Goal: Register for event/course

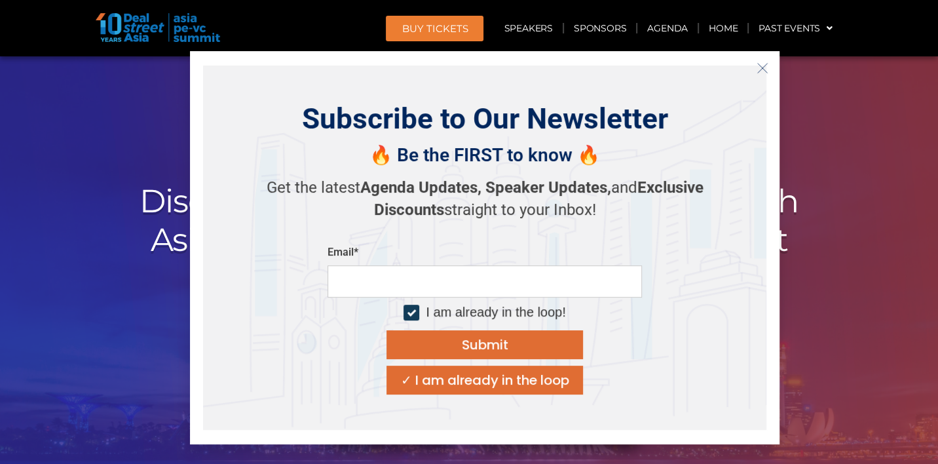
click at [770, 74] on button "Close" at bounding box center [762, 68] width 21 height 21
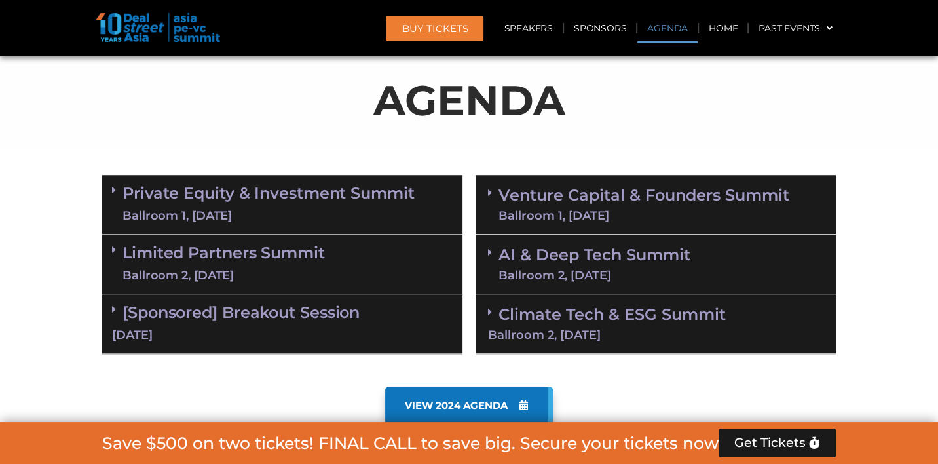
scroll to position [686, 0]
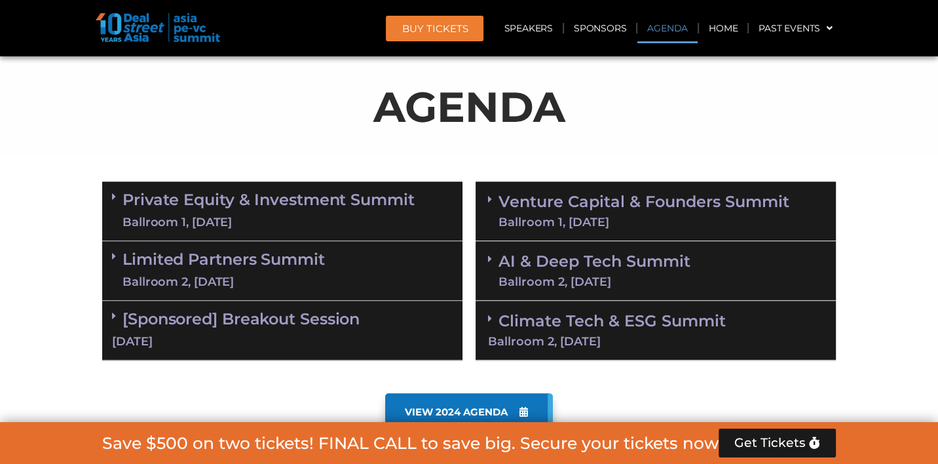
click at [698, 212] on link "Venture Capital & Founders​ Summit Ballroom 1, 11 Sept" at bounding box center [643, 211] width 291 height 34
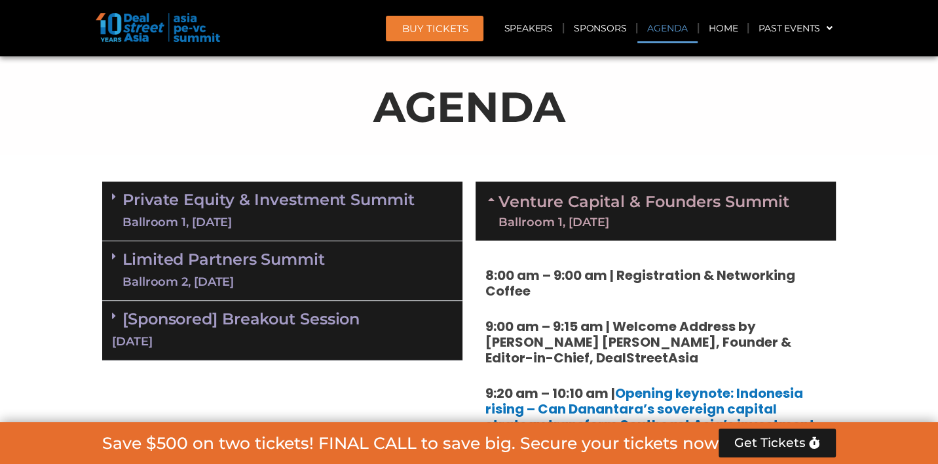
click at [287, 193] on link "Private Equity & Investment Summit Ballroom 1, 10 Sept" at bounding box center [268, 210] width 292 height 39
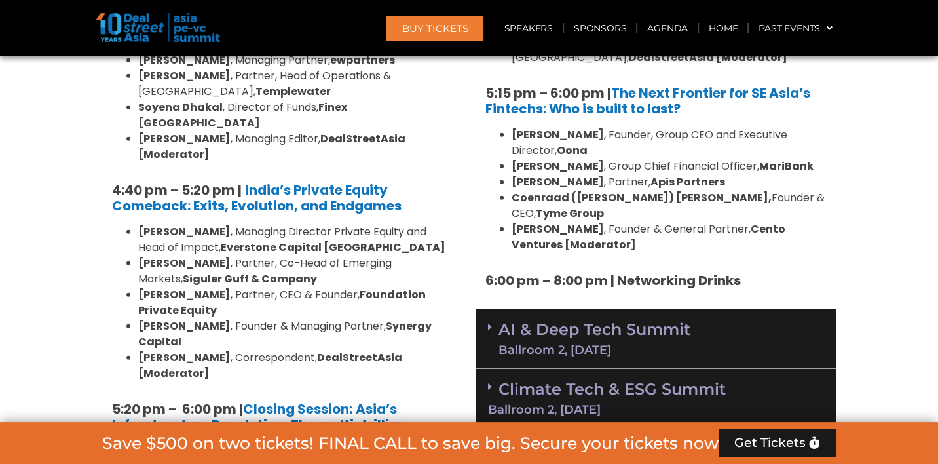
click at [652, 344] on div "Ballroom 2, [DATE]" at bounding box center [594, 350] width 192 height 12
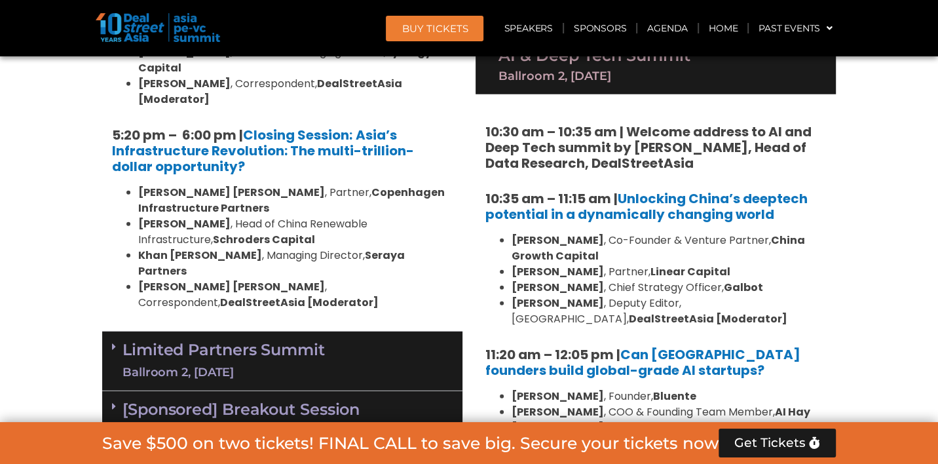
scroll to position [2705, 0]
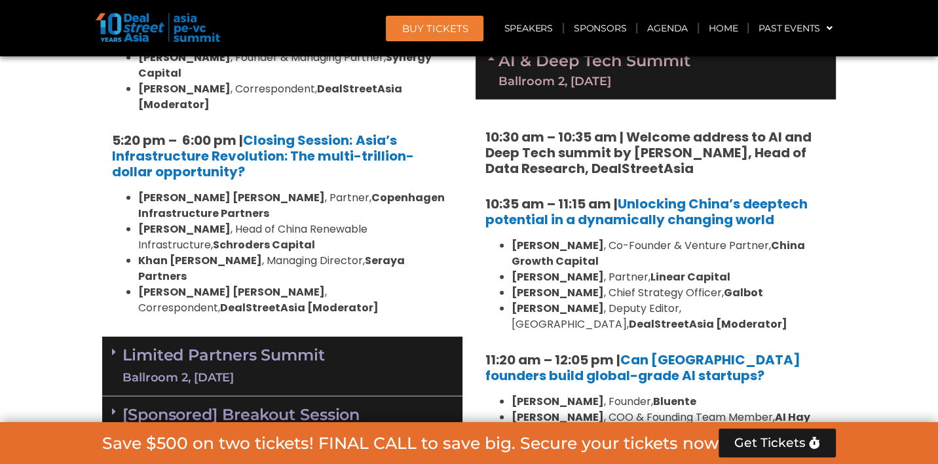
click at [265, 346] on link "Limited Partners Summit Ballroom 2, 10 Sept" at bounding box center [223, 365] width 202 height 39
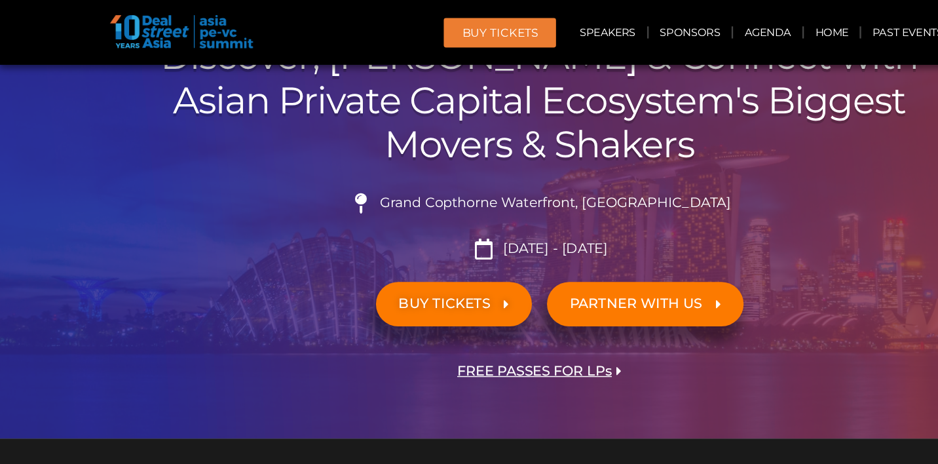
scroll to position [0, 0]
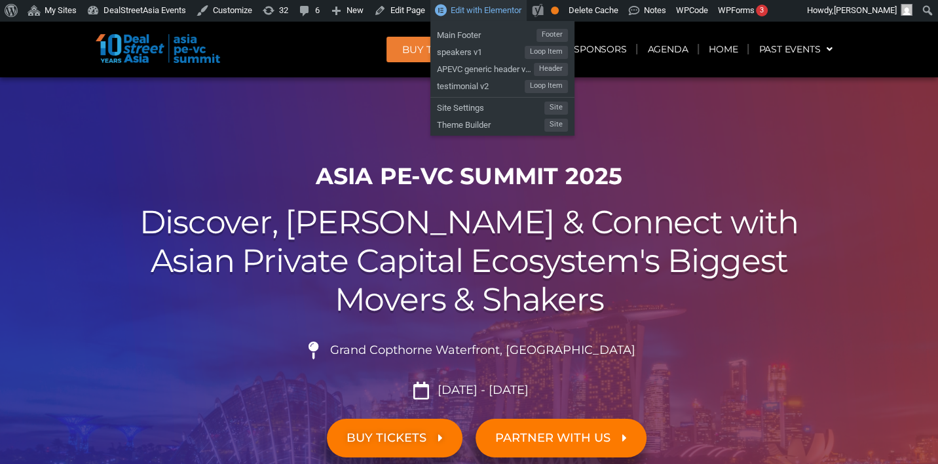
click at [502, 14] on span "Edit with Elementor" at bounding box center [486, 10] width 71 height 10
